Goal: Transaction & Acquisition: Subscribe to service/newsletter

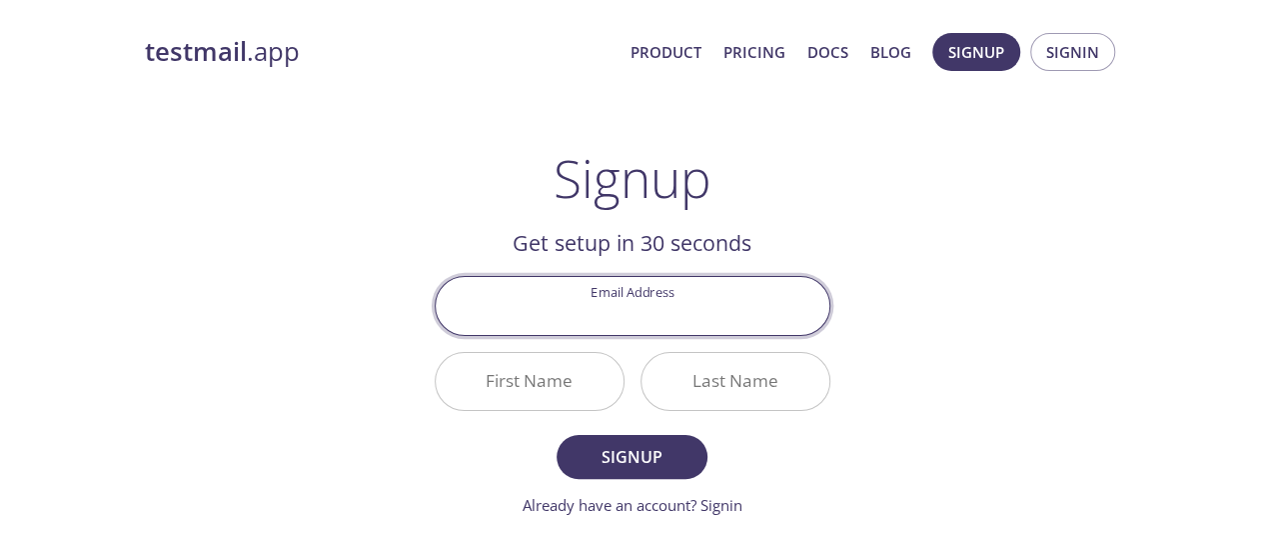
click at [664, 311] on input "Email Address" at bounding box center [633, 305] width 394 height 57
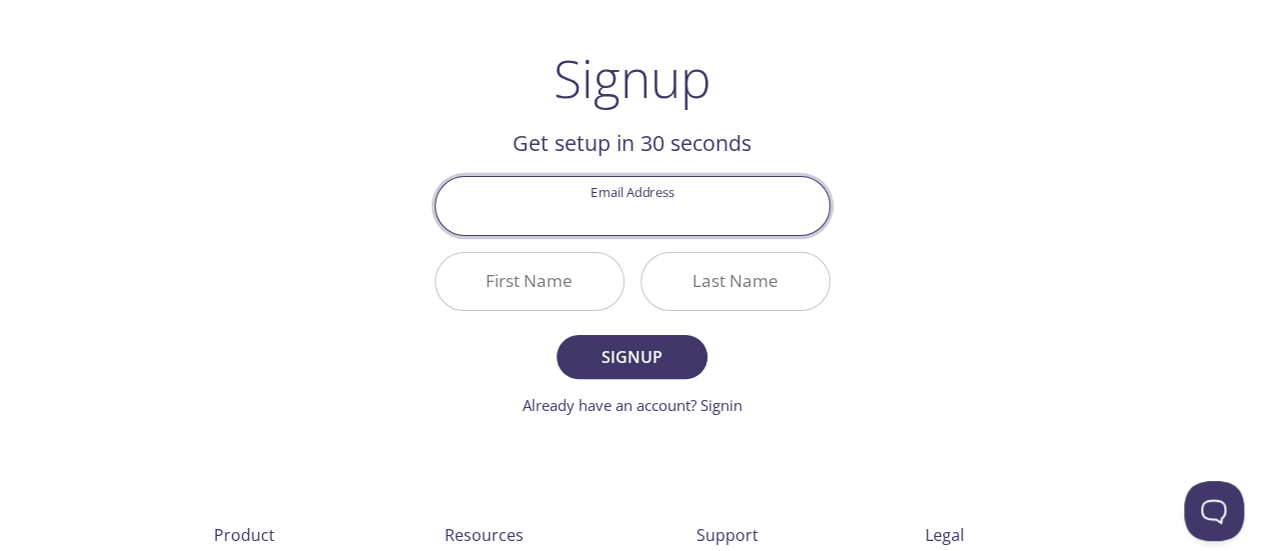
scroll to position [103, 0]
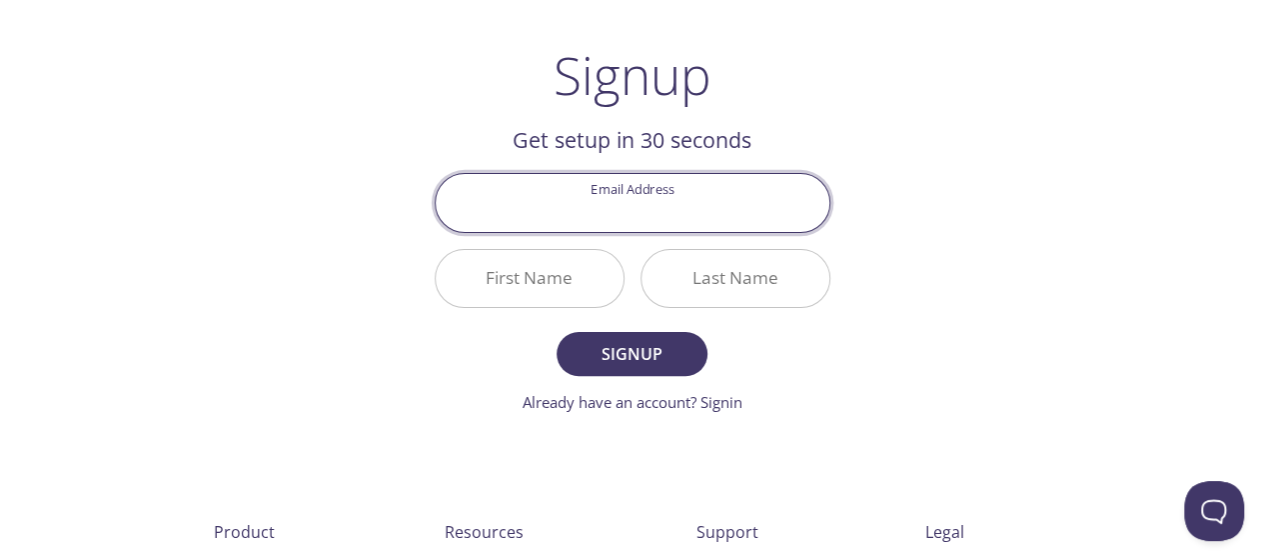
click at [620, 211] on input "Email Address" at bounding box center [633, 202] width 394 height 57
type input "[EMAIL_ADDRESS][DOMAIN_NAME]"
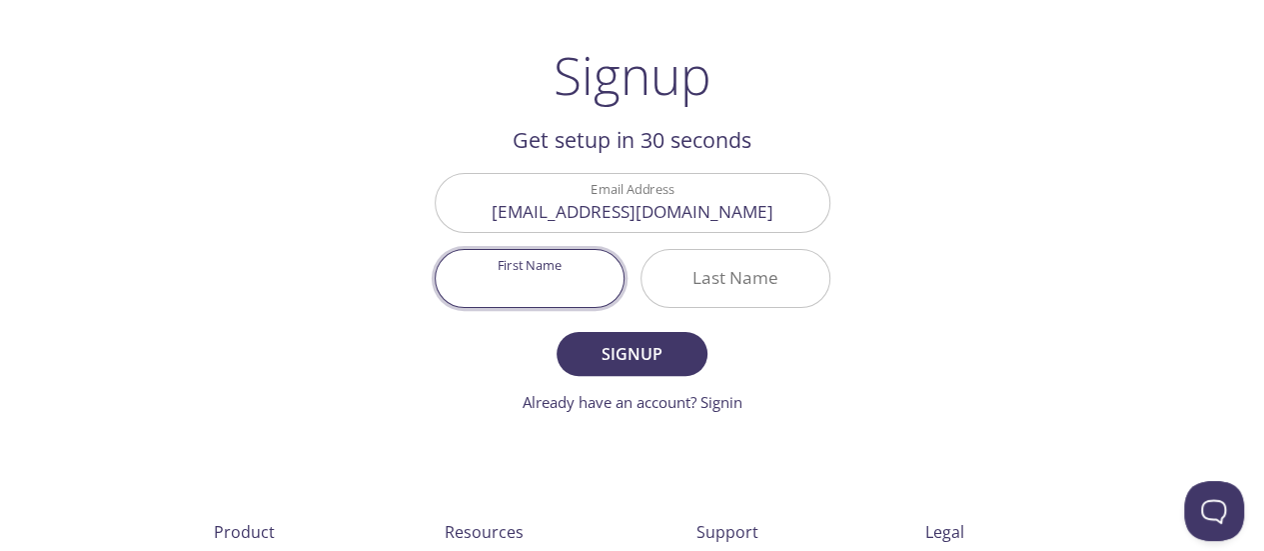
click at [570, 287] on input "First Name" at bounding box center [530, 278] width 188 height 57
type input "[PERSON_NAME]"
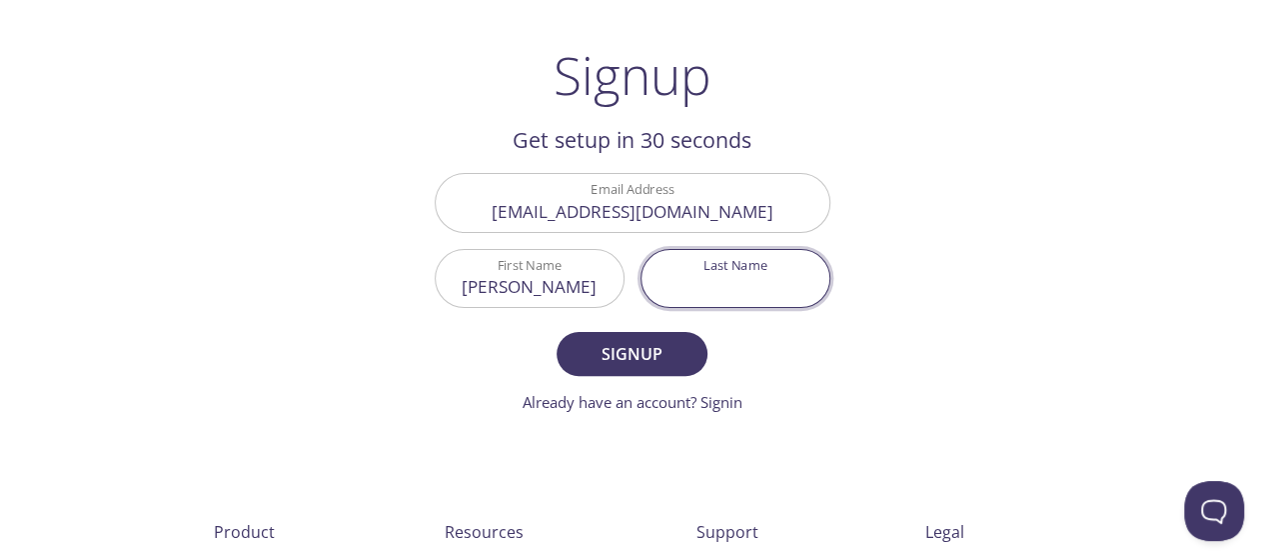
click at [670, 270] on input "Last Name" at bounding box center [736, 278] width 188 height 57
type input "C"
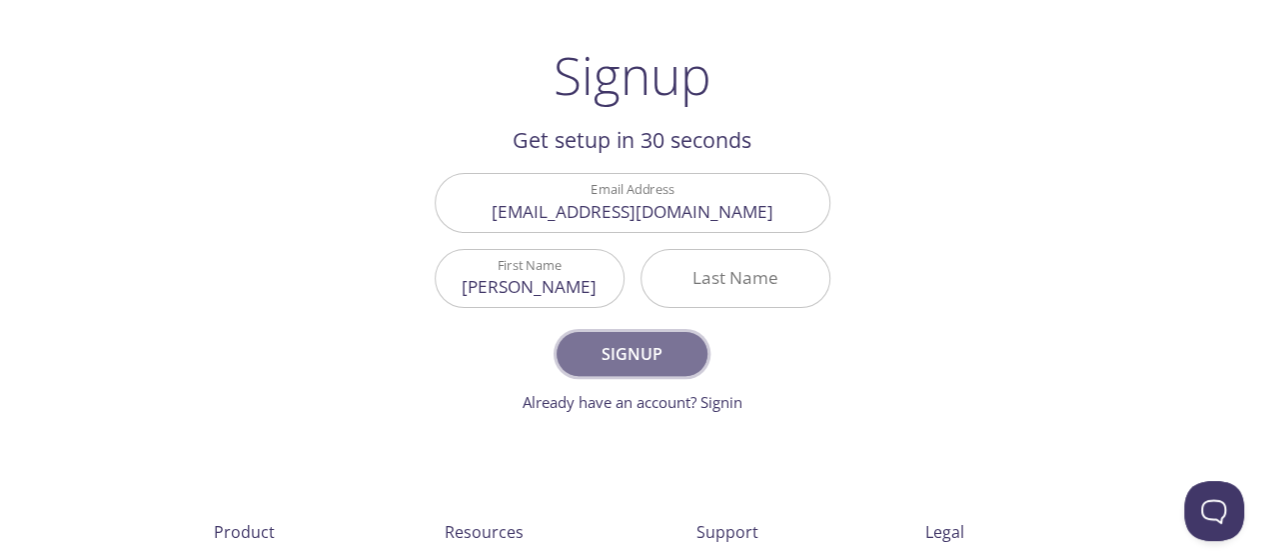
click at [636, 341] on span "Signup" at bounding box center [632, 354] width 106 height 28
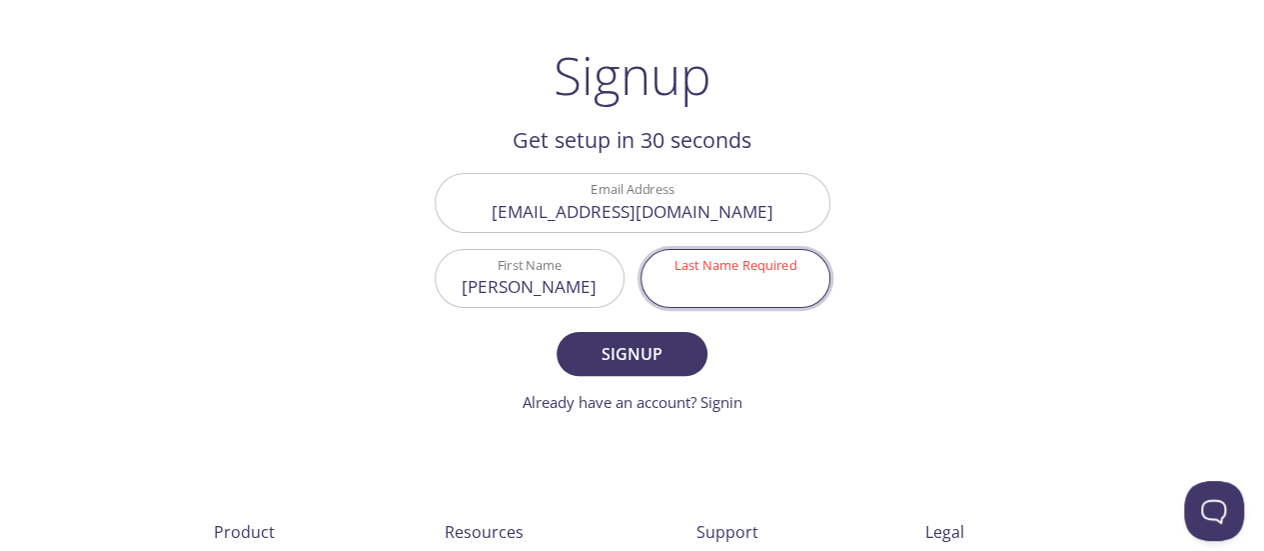
click at [707, 285] on input "Last Name Required" at bounding box center [736, 278] width 188 height 57
type input "CK"
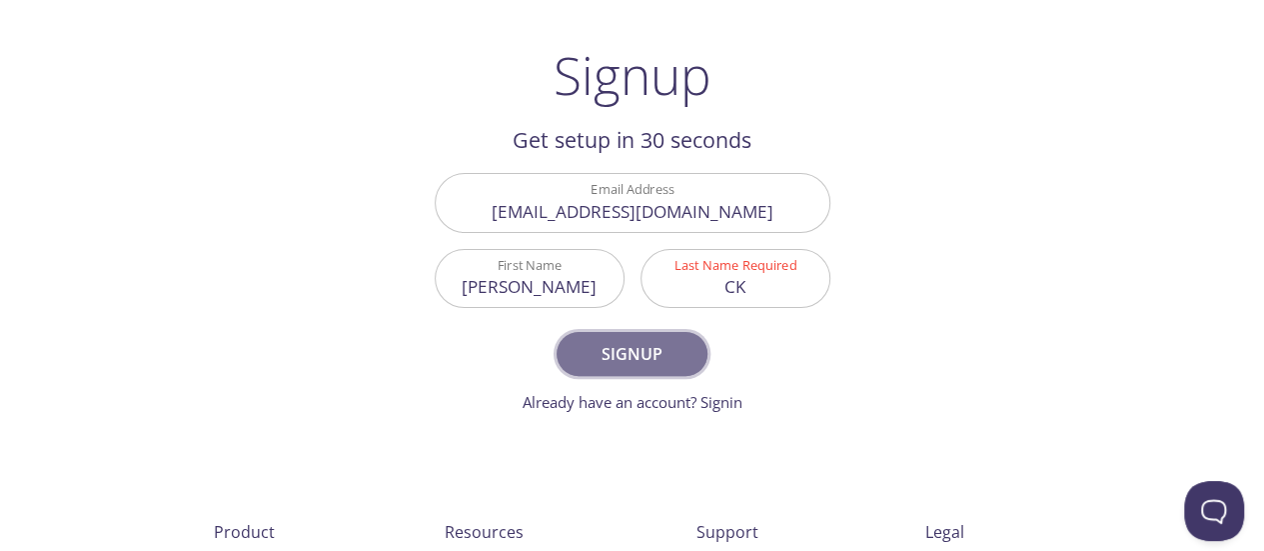
click at [650, 345] on span "Signup" at bounding box center [632, 354] width 106 height 28
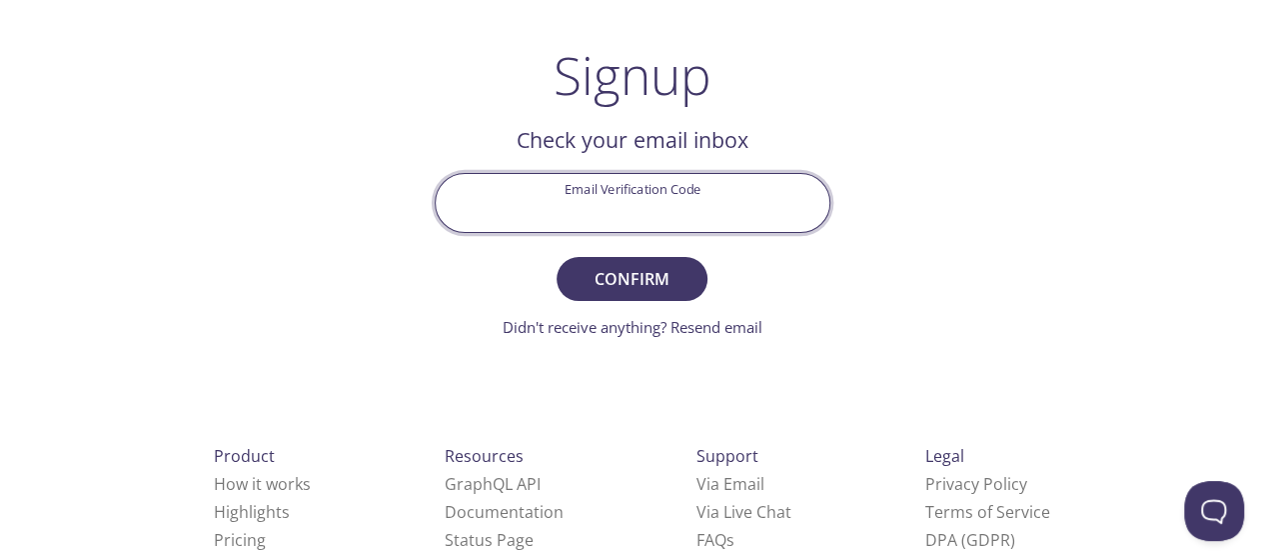
click at [658, 199] on input "Email Verification Code" at bounding box center [633, 202] width 394 height 57
type input "3N583KJ"
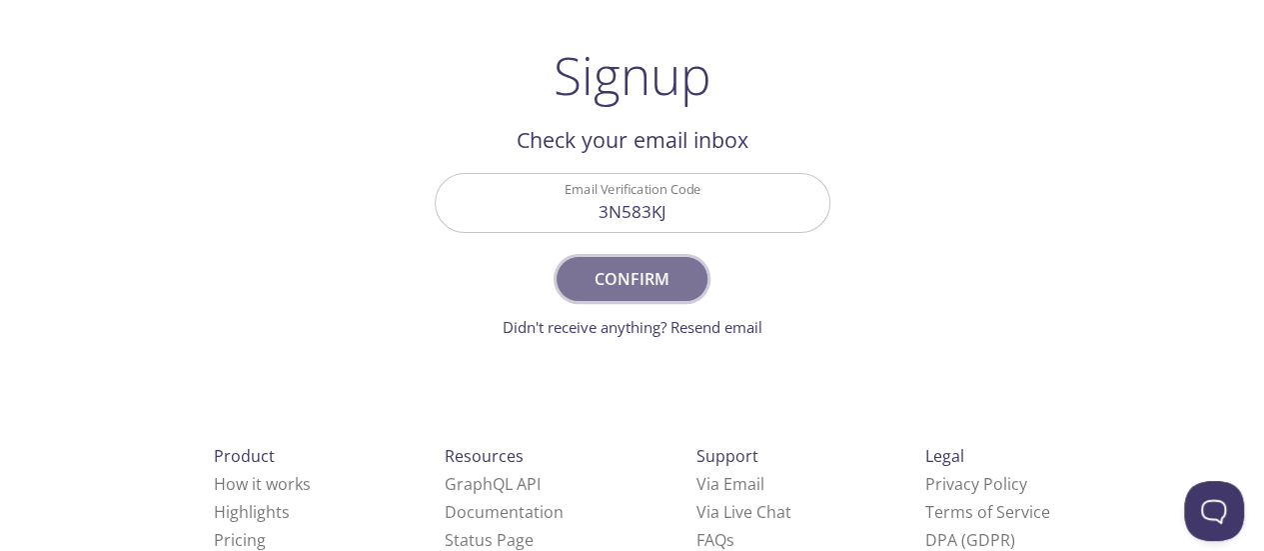
click at [660, 259] on button "Confirm" at bounding box center [632, 279] width 150 height 44
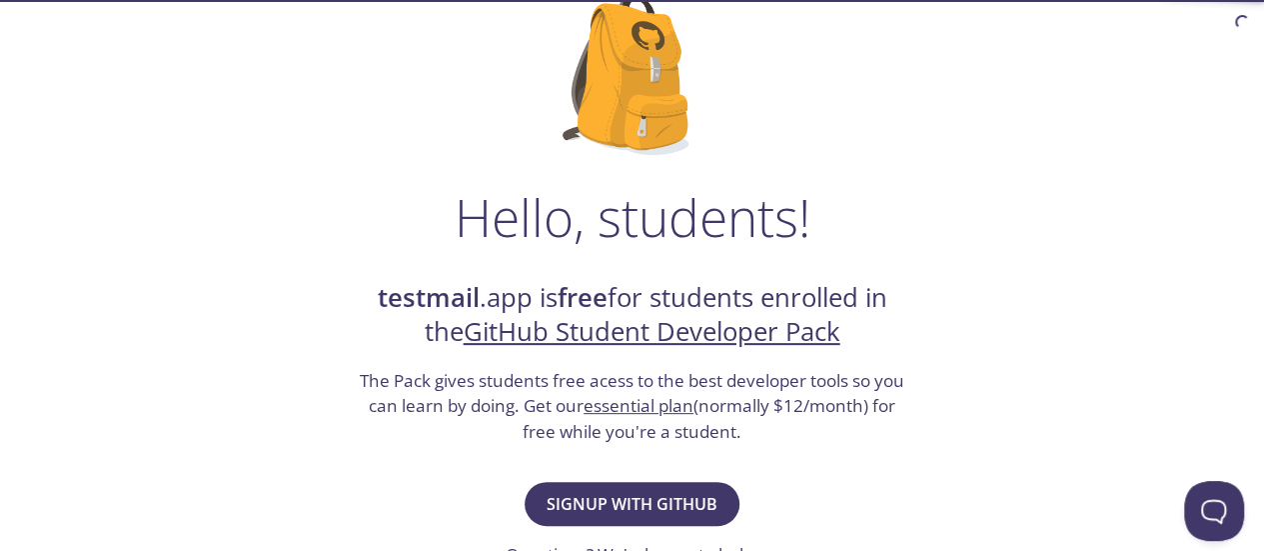
scroll to position [225, 0]
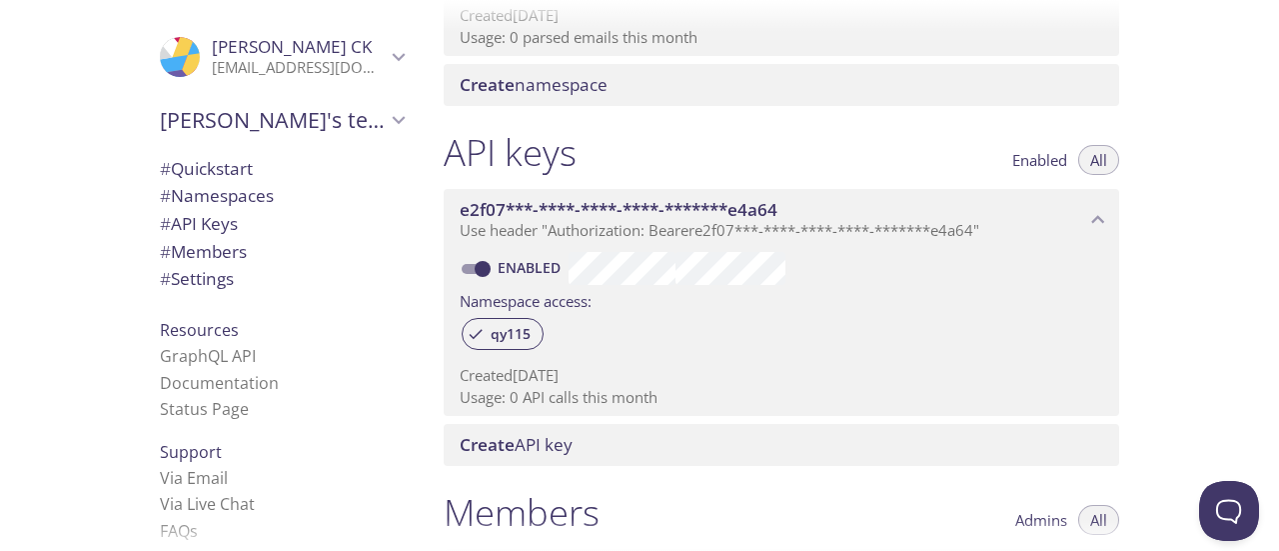
scroll to position [406, 0]
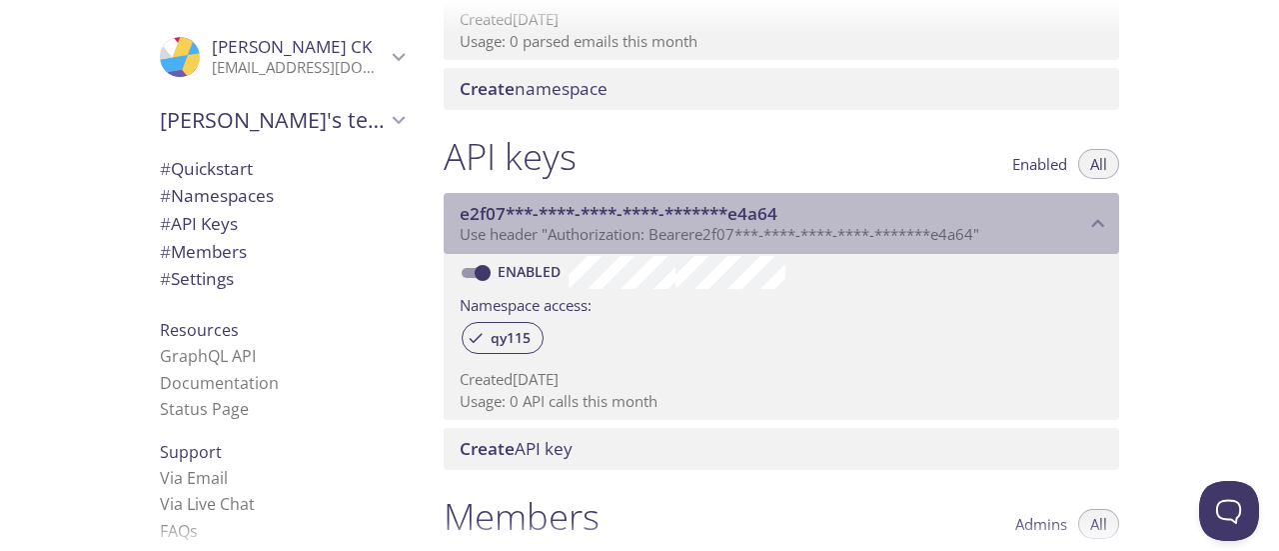
click at [1093, 223] on icon "e2f07***-****-****-****-*******e4a64 API key" at bounding box center [1098, 224] width 26 height 26
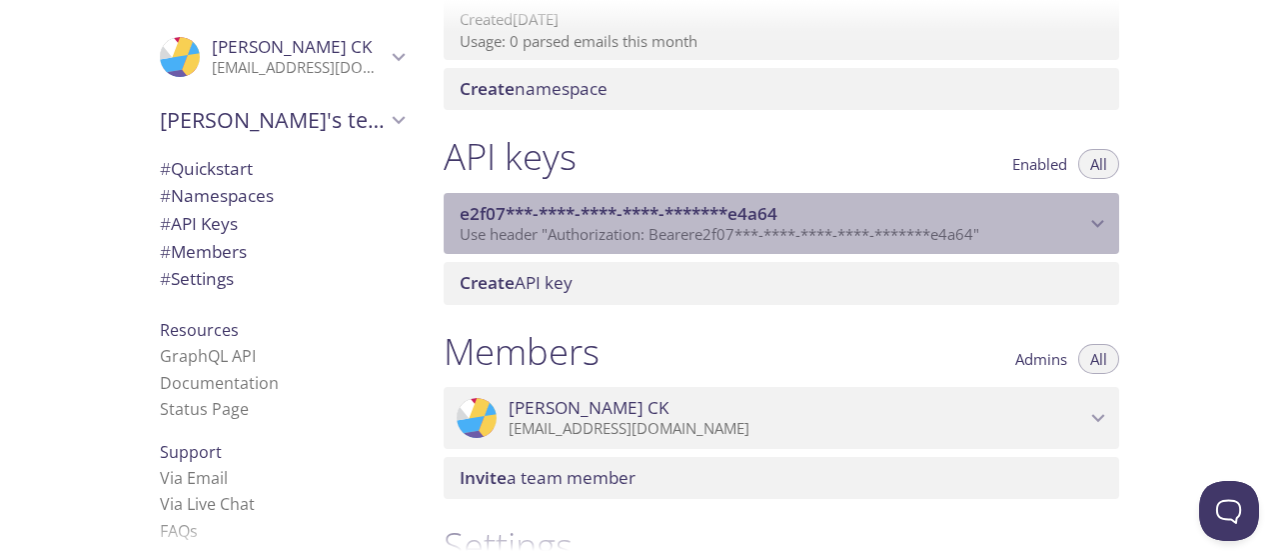
click at [1093, 223] on icon "e2f07***-****-****-****-*******e4a64 API key" at bounding box center [1098, 224] width 26 height 26
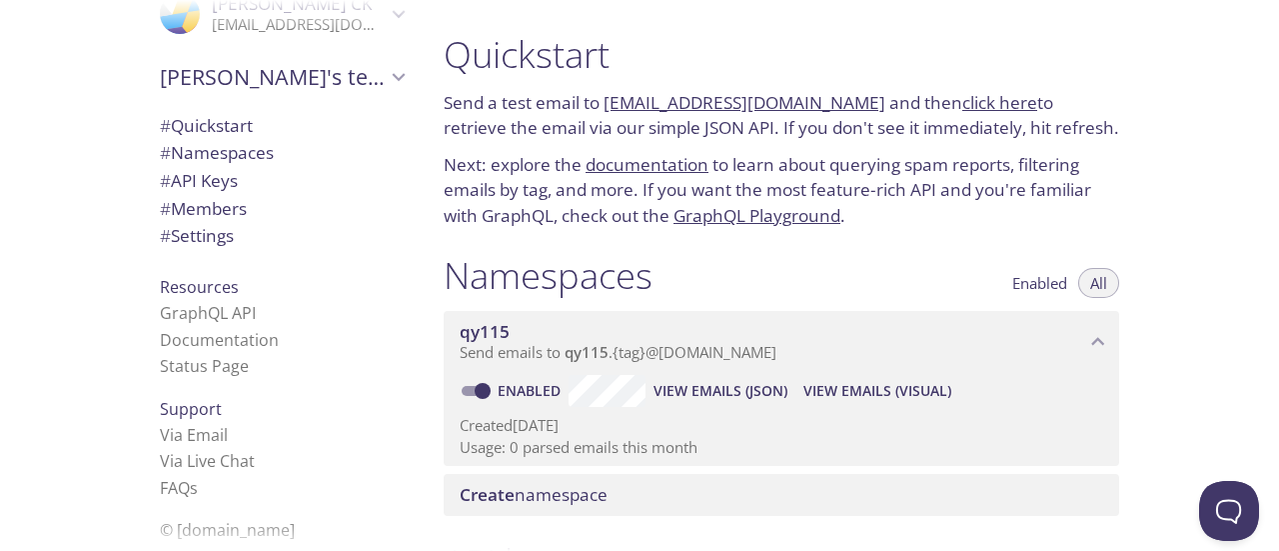
scroll to position [0, 0]
